Goal: Register for event/course

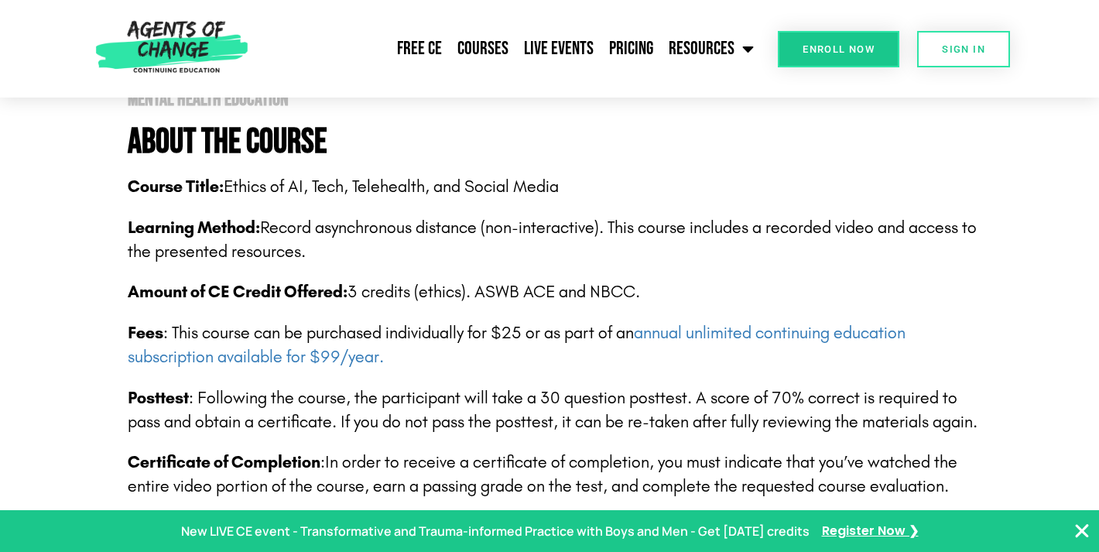
scroll to position [403, 0]
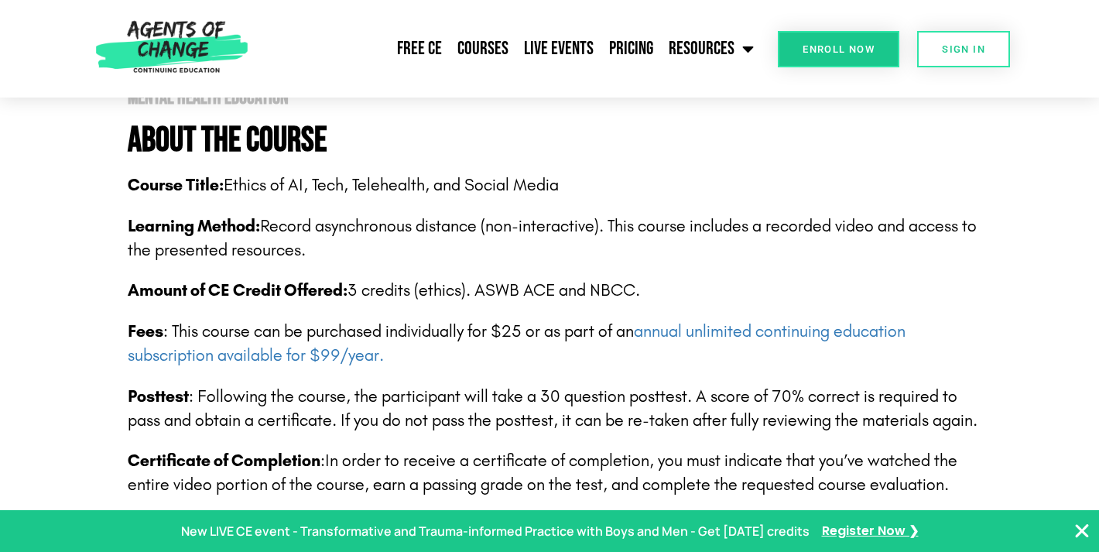
click at [818, 44] on span "Enroll Now" at bounding box center [838, 49] width 72 height 10
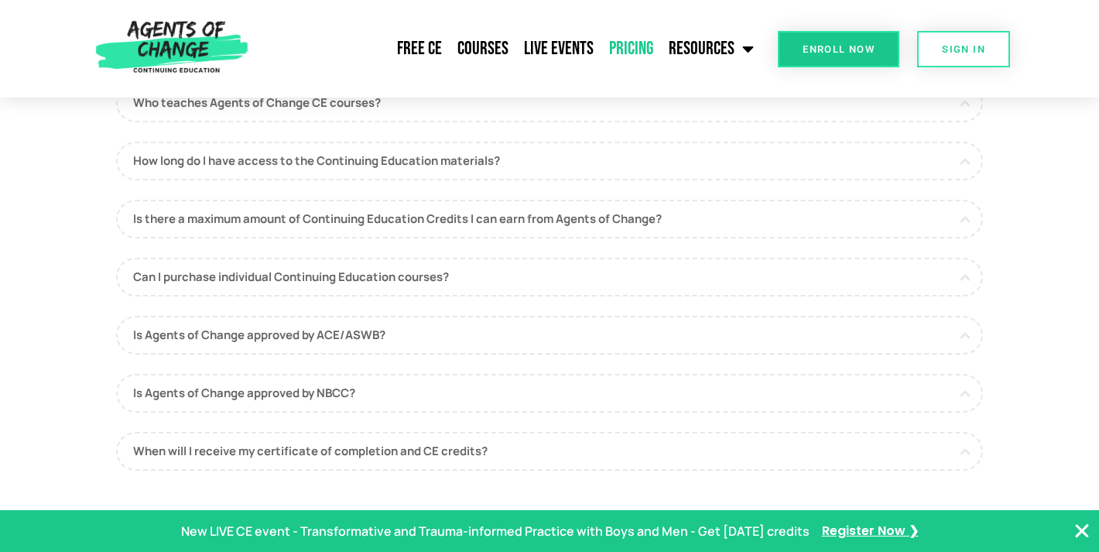
scroll to position [893, 0]
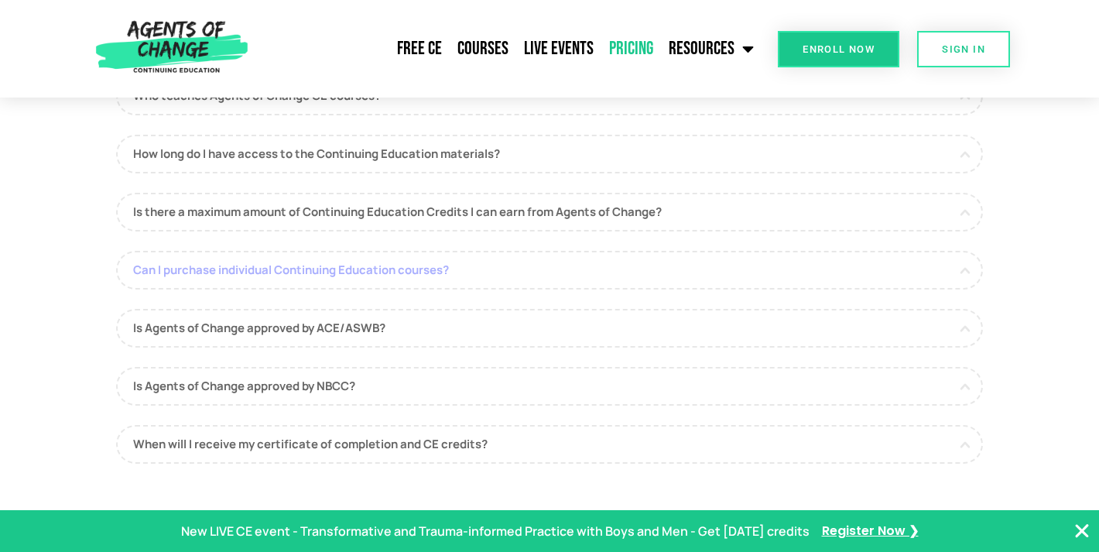
click at [402, 269] on link "Can I purchase individual Continuing Education courses?" at bounding box center [549, 270] width 867 height 39
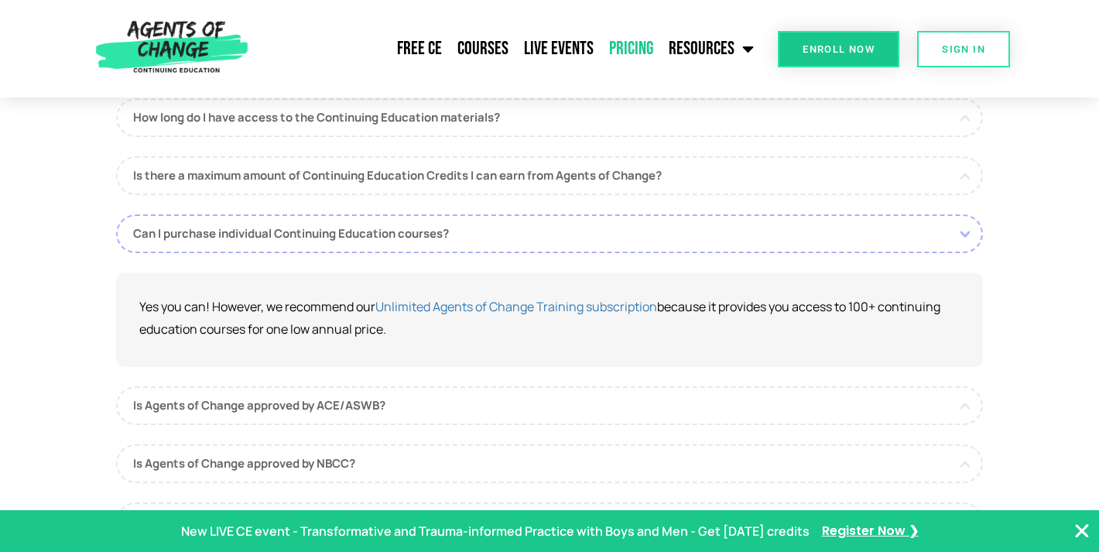
scroll to position [930, 0]
click at [483, 306] on link "Unlimited Agents of Change Training subscription" at bounding box center [516, 305] width 282 height 17
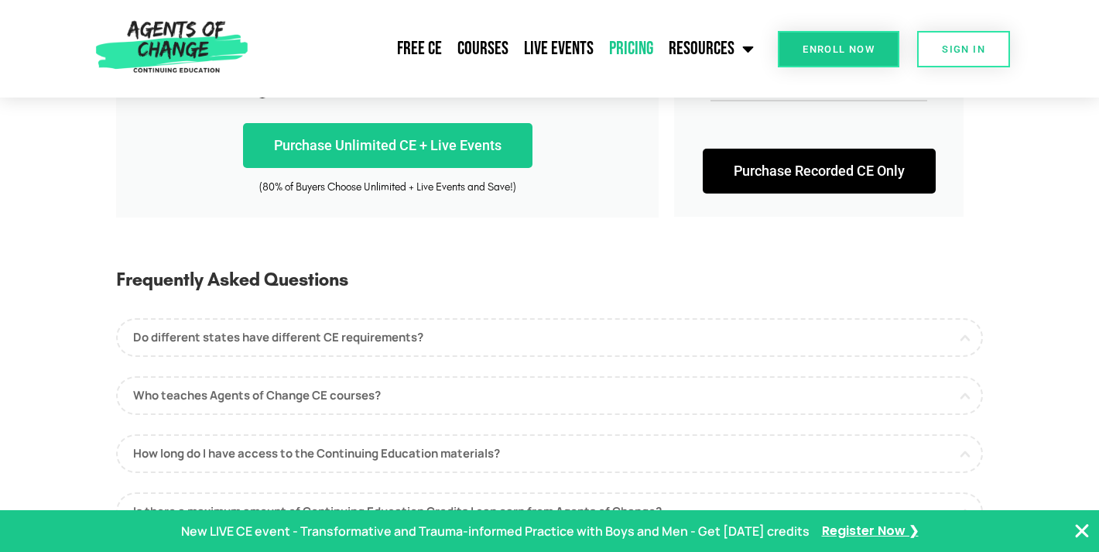
scroll to position [575, 0]
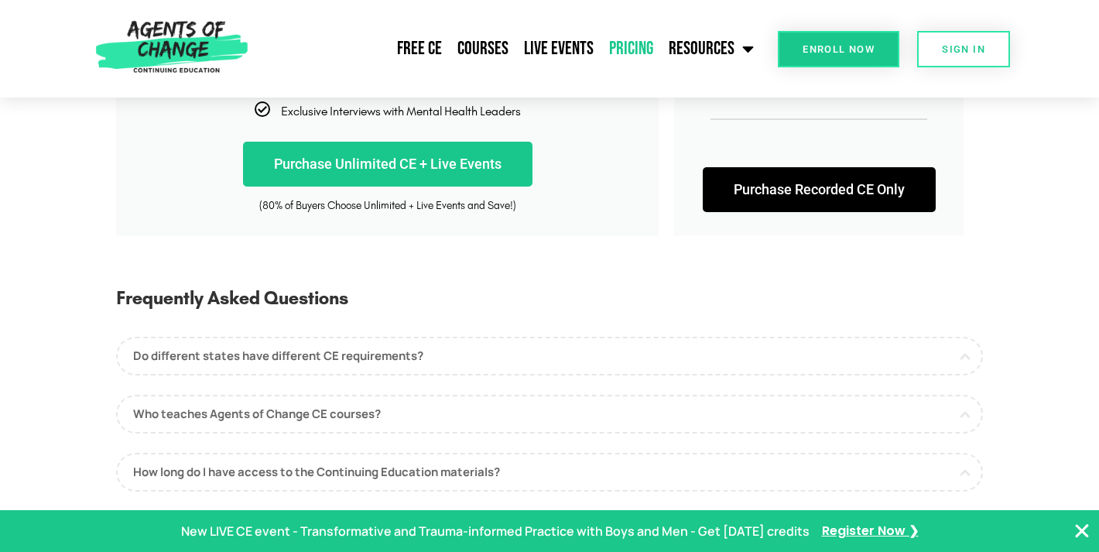
click at [1077, 529] on icon "Close Banner" at bounding box center [1082, 531] width 19 height 19
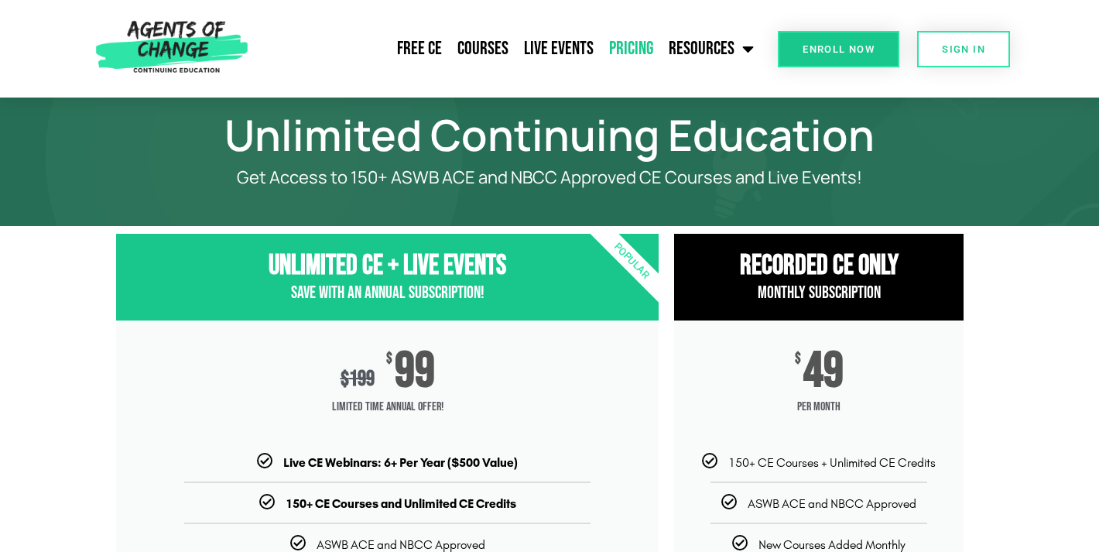
scroll to position [0, 0]
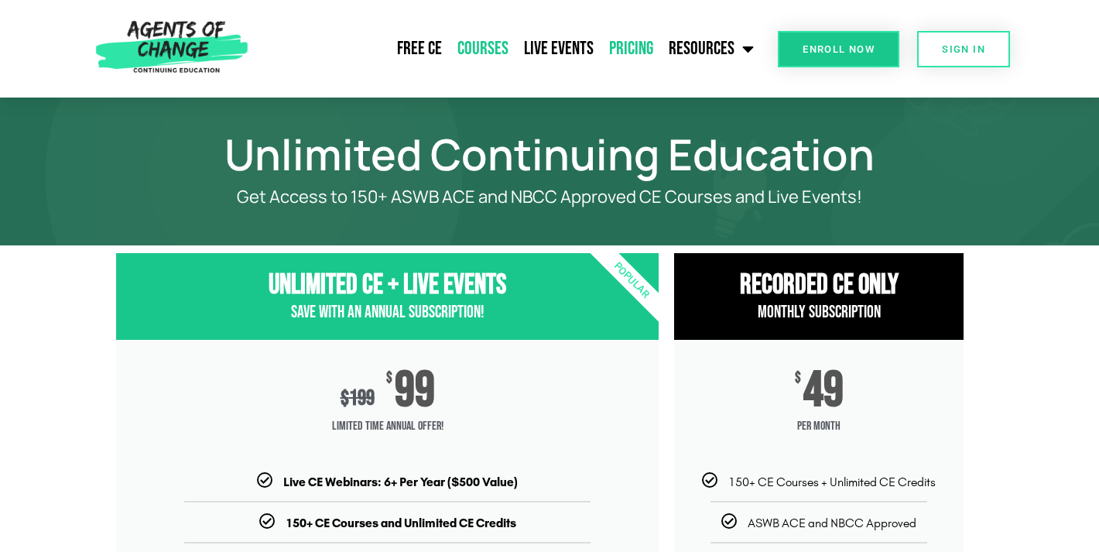
click at [489, 44] on link "Courses" at bounding box center [483, 48] width 67 height 39
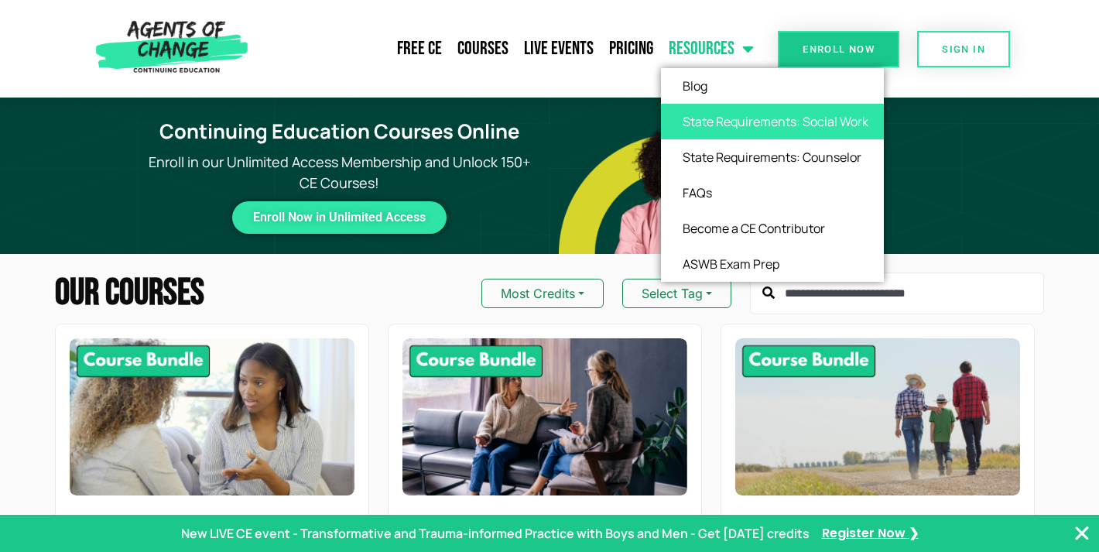
click at [740, 123] on link "State Requirements: Social Work" at bounding box center [772, 122] width 223 height 36
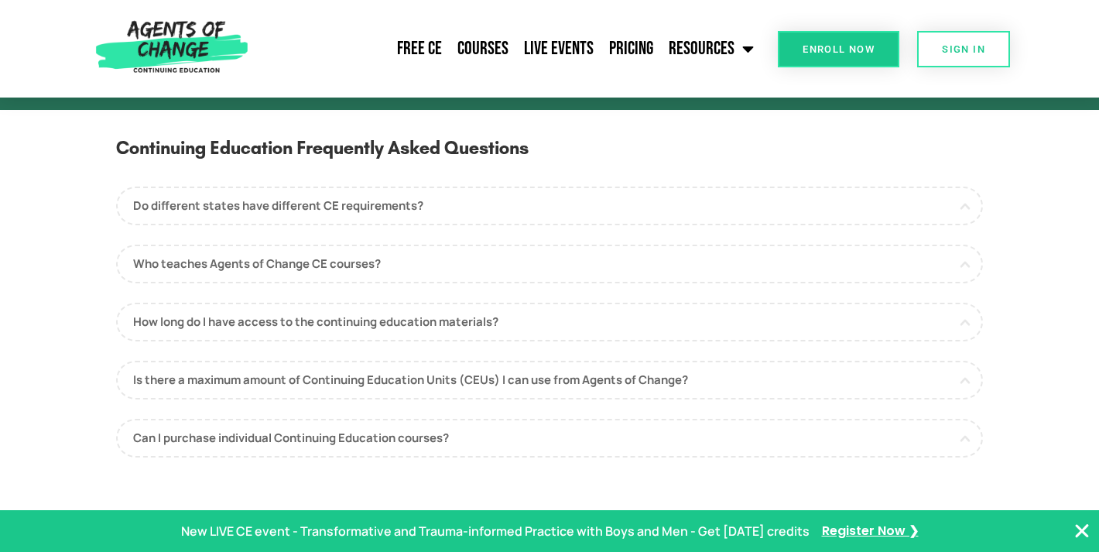
scroll to position [7756, 0]
click at [412, 225] on link "Do different states have different CE requirements?" at bounding box center [549, 205] width 867 height 39
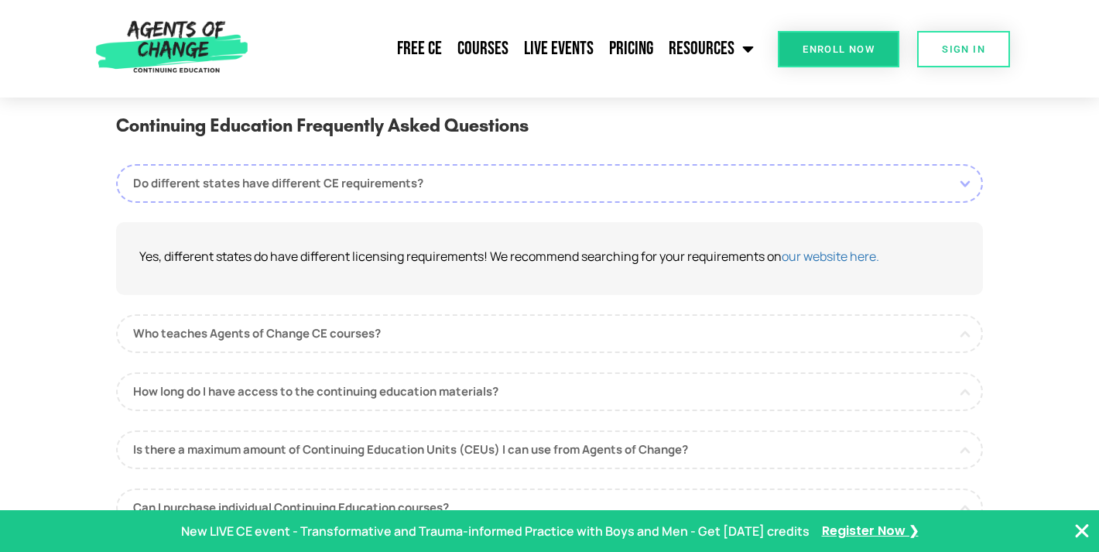
scroll to position [7782, 0]
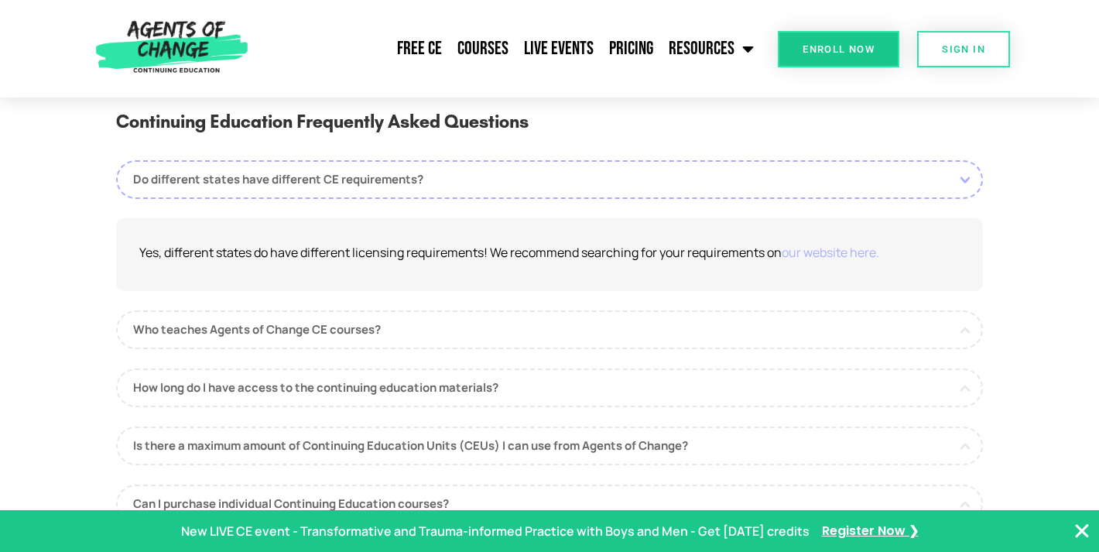
click at [819, 261] on link "our website here." at bounding box center [831, 252] width 98 height 17
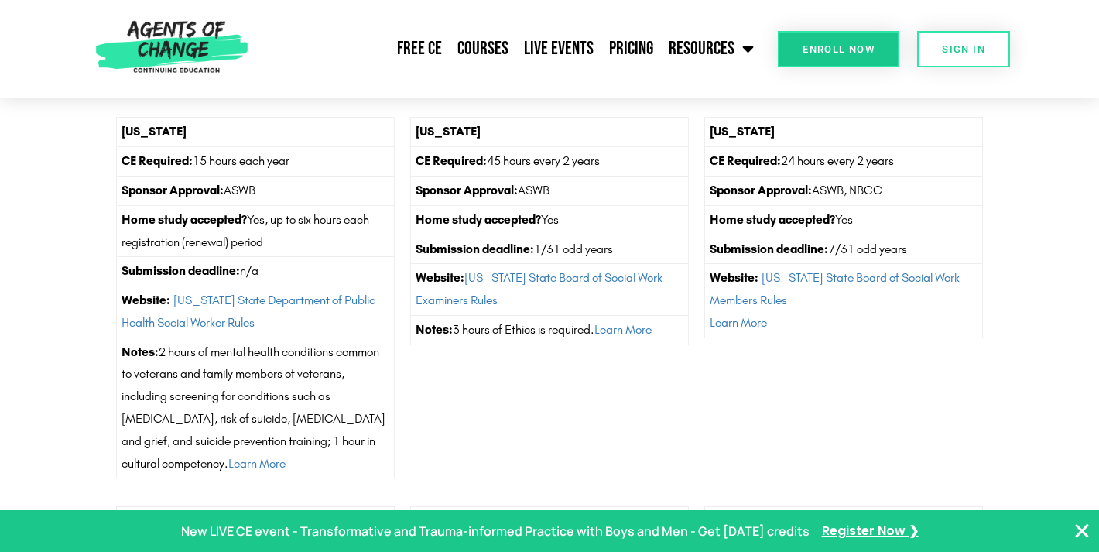
scroll to position [1102, 0]
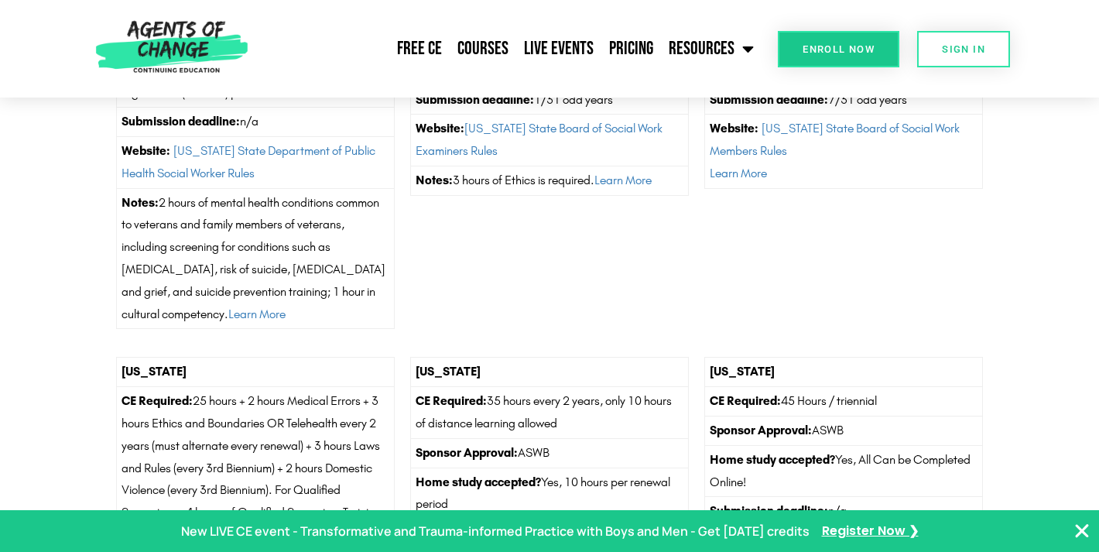
click at [1076, 529] on icon "Close Banner" at bounding box center [1082, 531] width 19 height 19
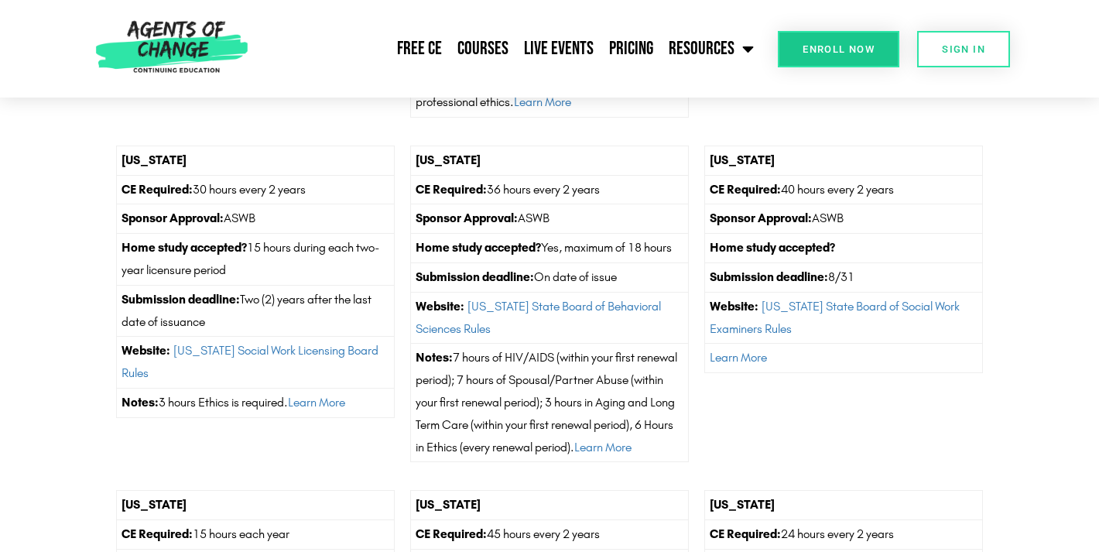
scroll to position [0, 0]
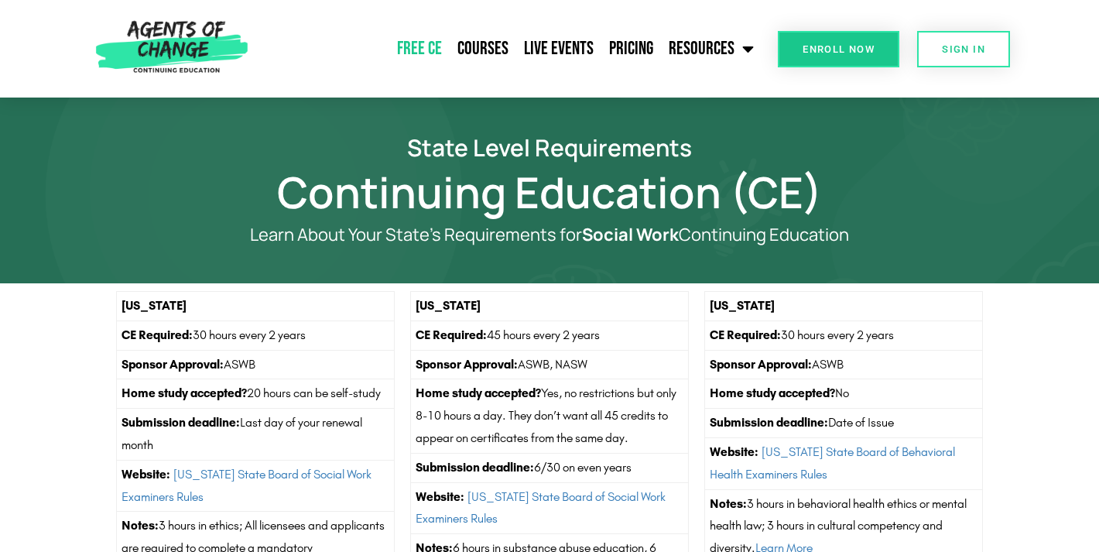
click at [424, 40] on link "Free CE" at bounding box center [419, 48] width 60 height 39
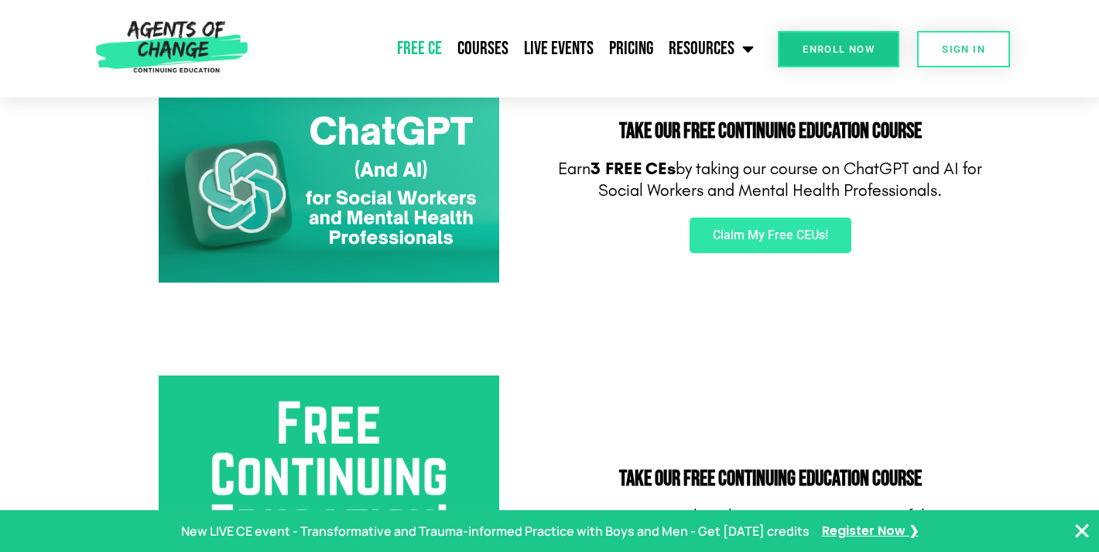
scroll to position [282, 0]
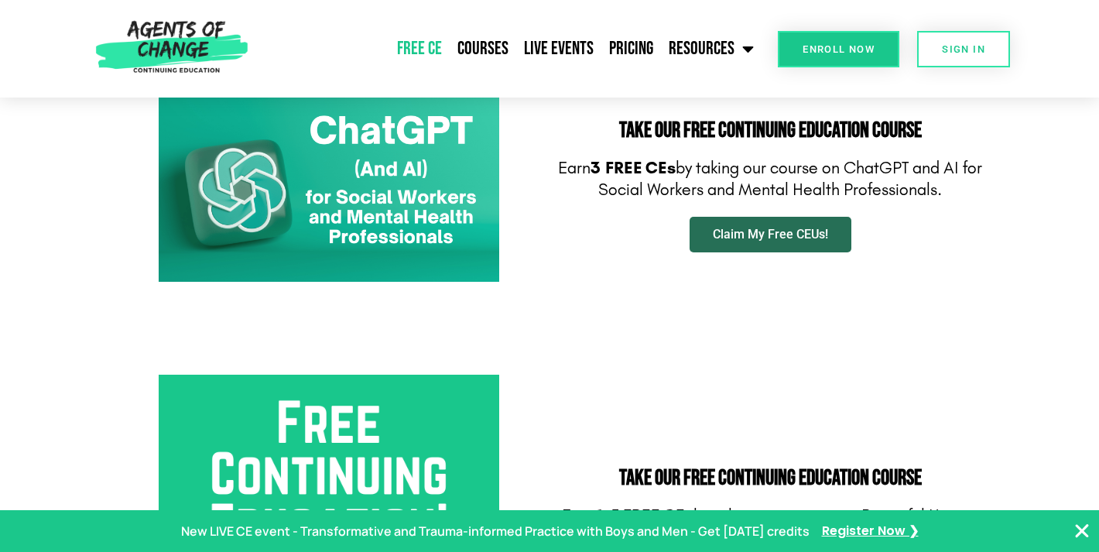
click at [796, 231] on span "Claim My Free CEUs!" at bounding box center [770, 234] width 115 height 12
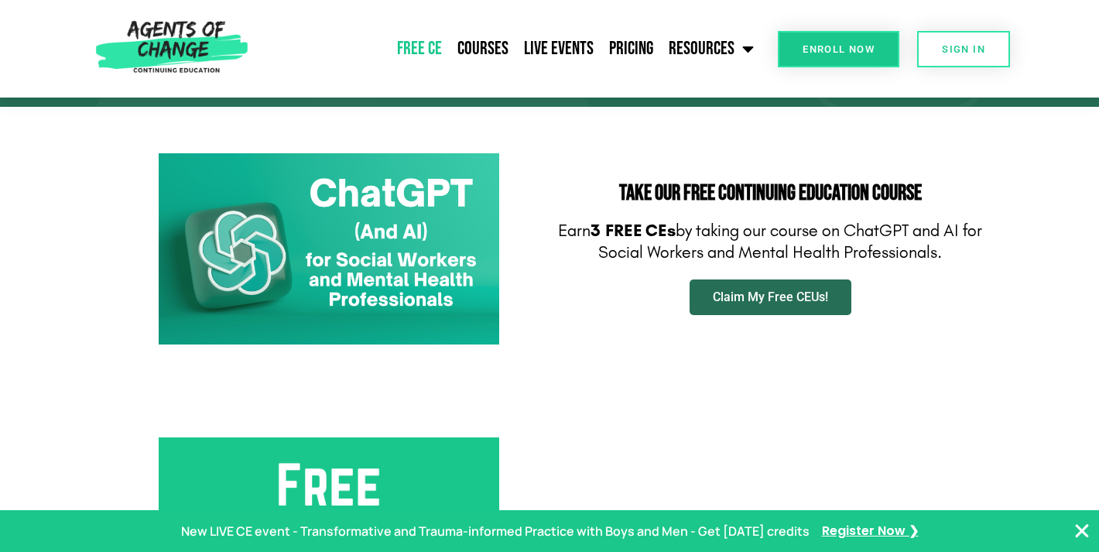
scroll to position [222, 0]
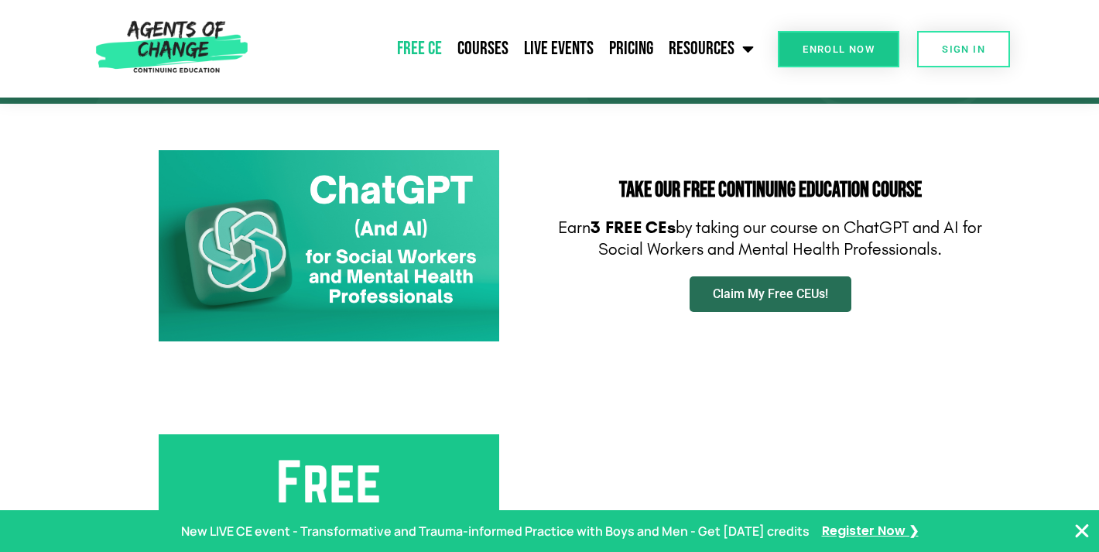
click at [742, 296] on span "Claim My Free CEUs!" at bounding box center [770, 294] width 115 height 12
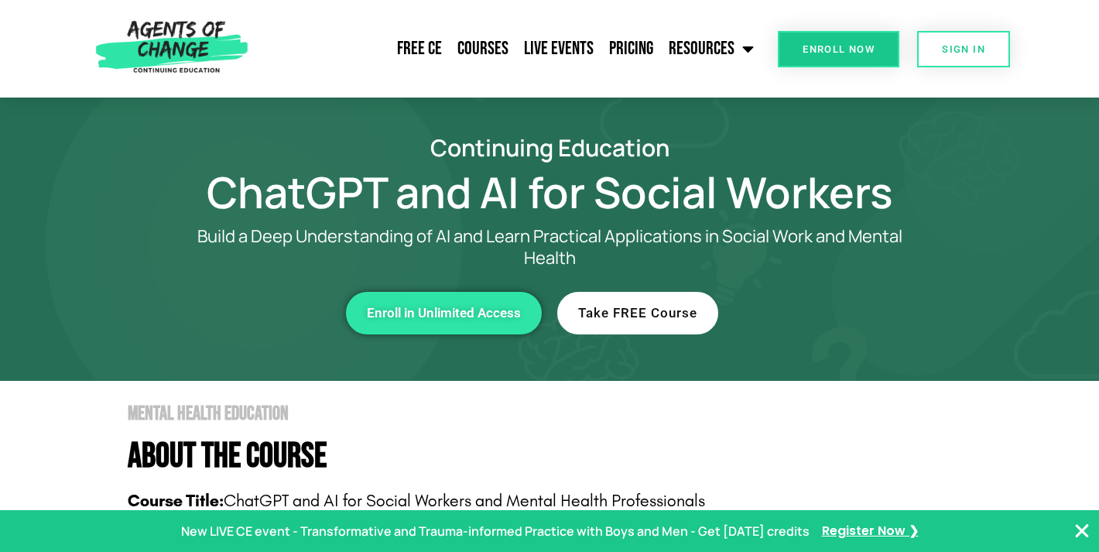
click at [467, 315] on span "Enroll in Unlimited Access" at bounding box center [444, 312] width 154 height 13
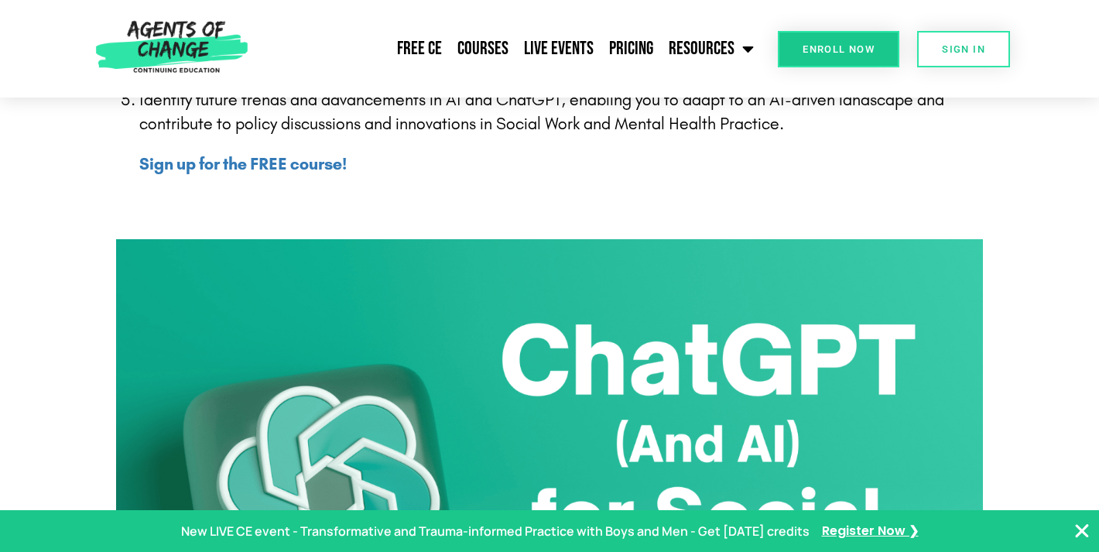
scroll to position [685, 0]
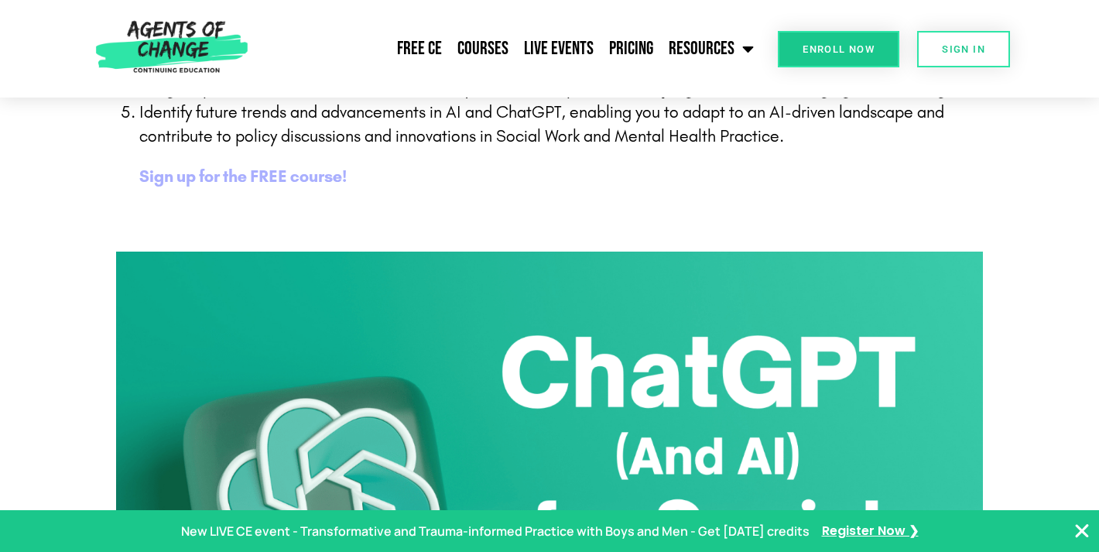
click at [275, 175] on b "Sign up for the FREE course!" at bounding box center [242, 176] width 207 height 20
